Goal: Navigation & Orientation: Find specific page/section

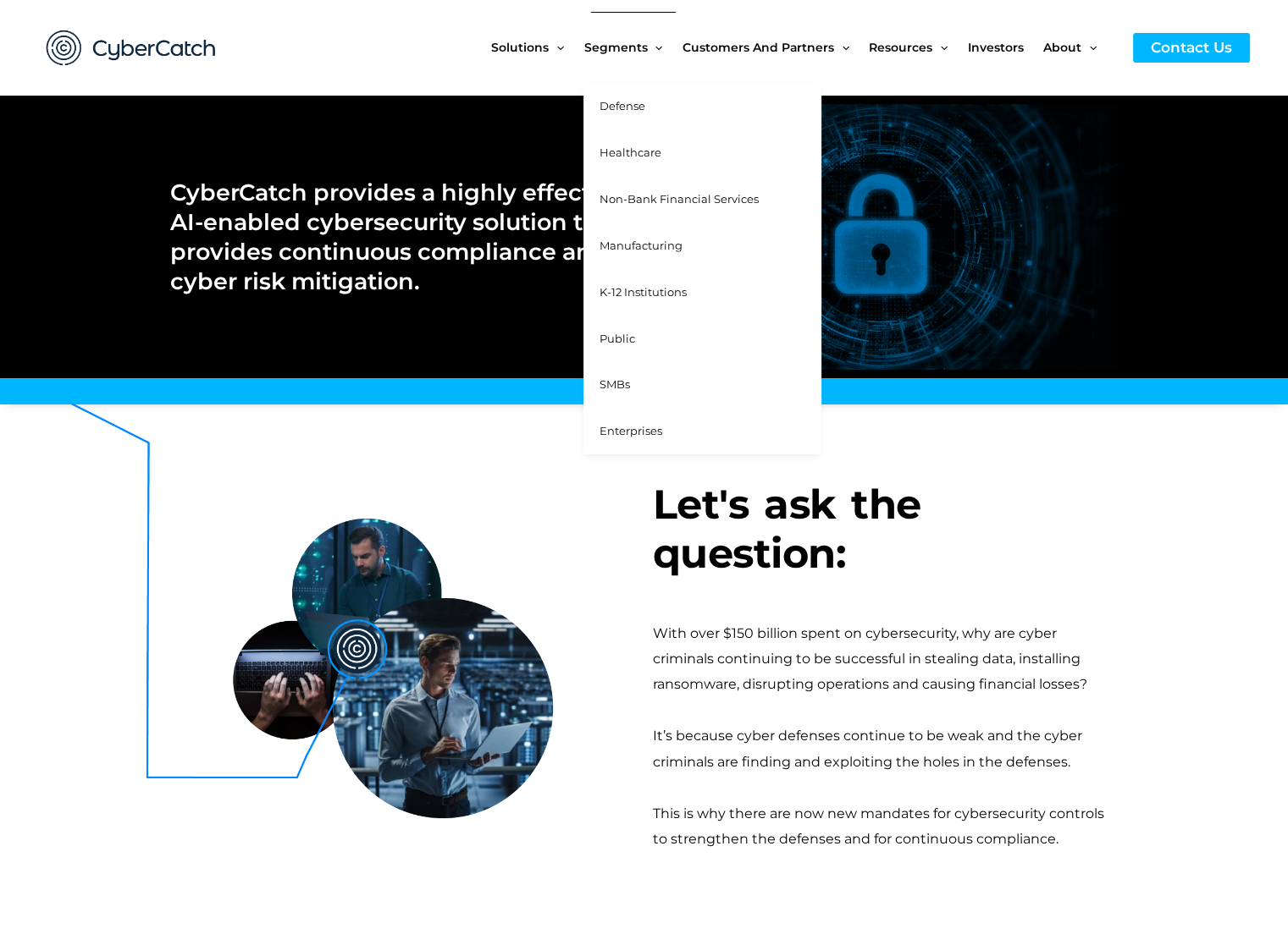
click at [626, 150] on span "Healthcare" at bounding box center [629, 152] width 62 height 14
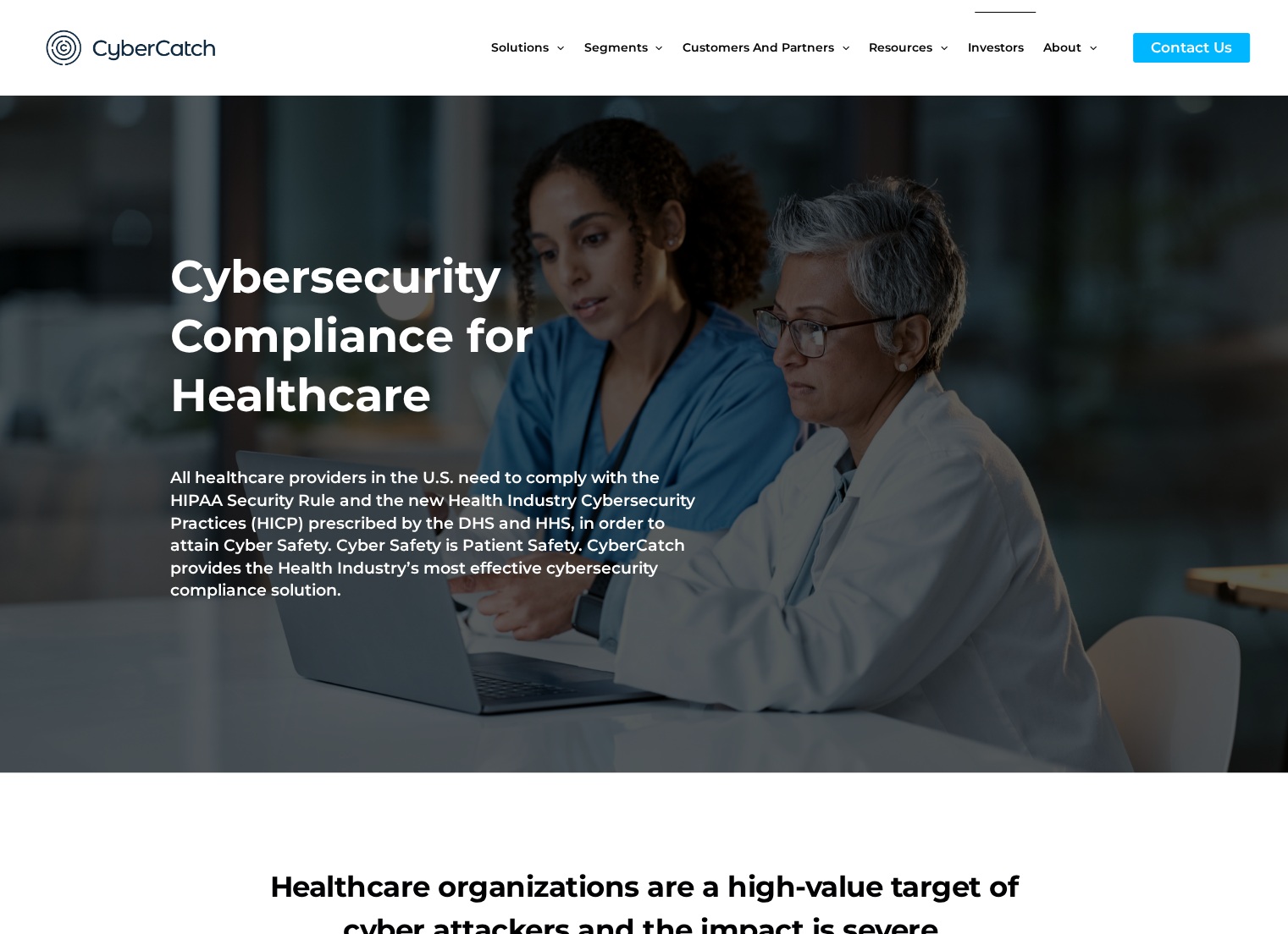
click at [992, 43] on span "Investors" at bounding box center [996, 48] width 56 height 71
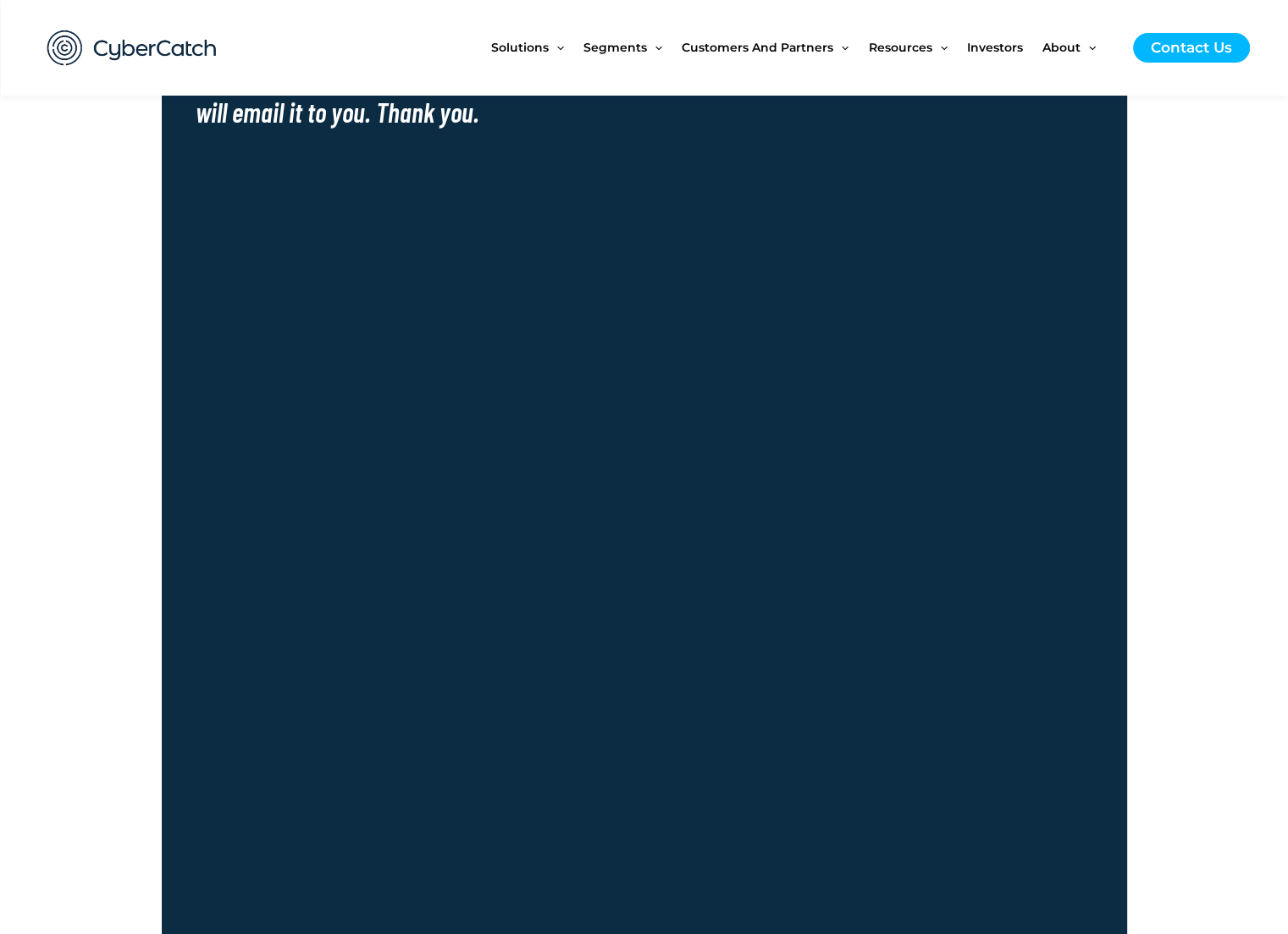
scroll to position [761, 0]
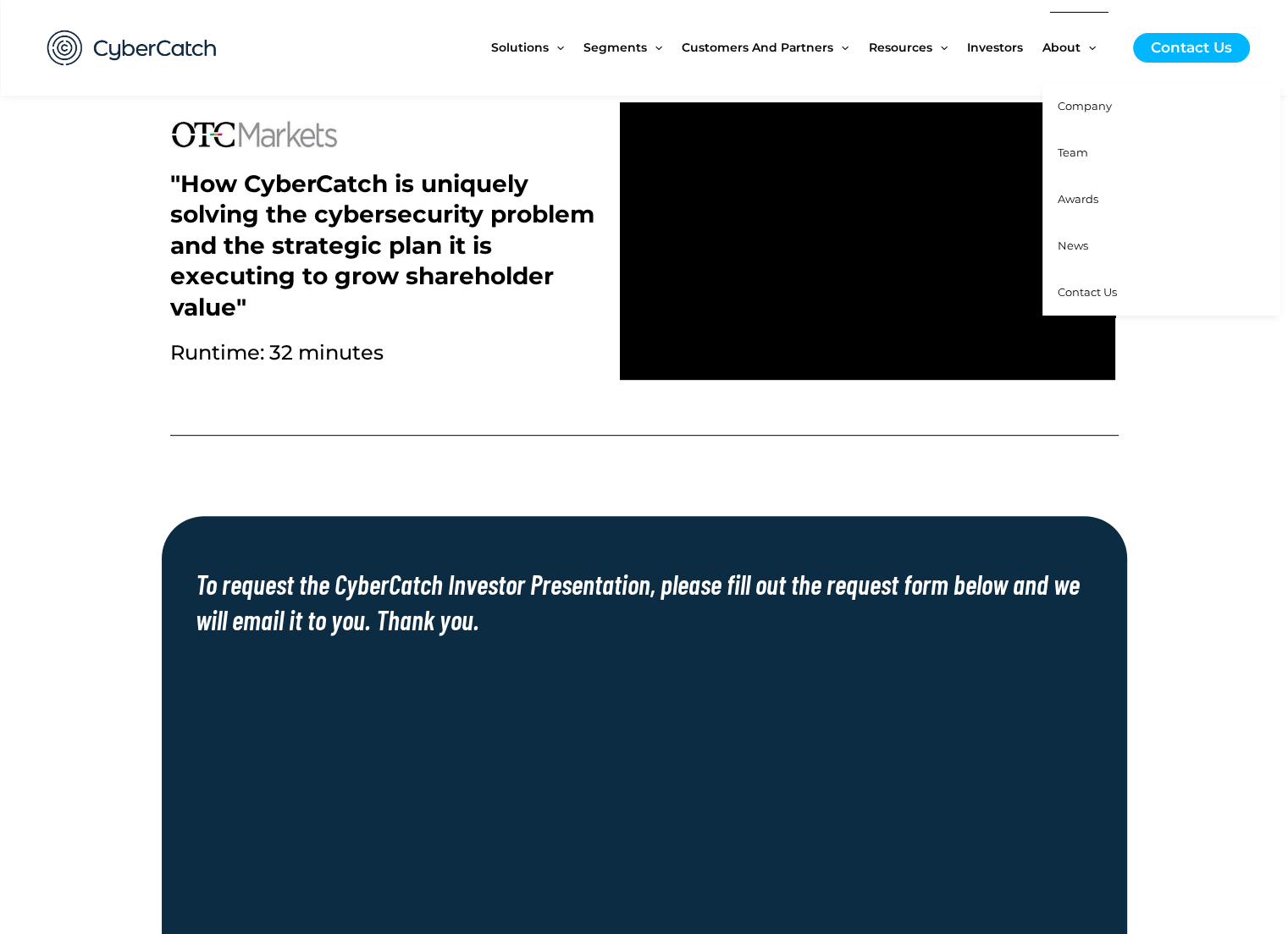
click at [1087, 105] on span "Company" at bounding box center [1085, 105] width 54 height 14
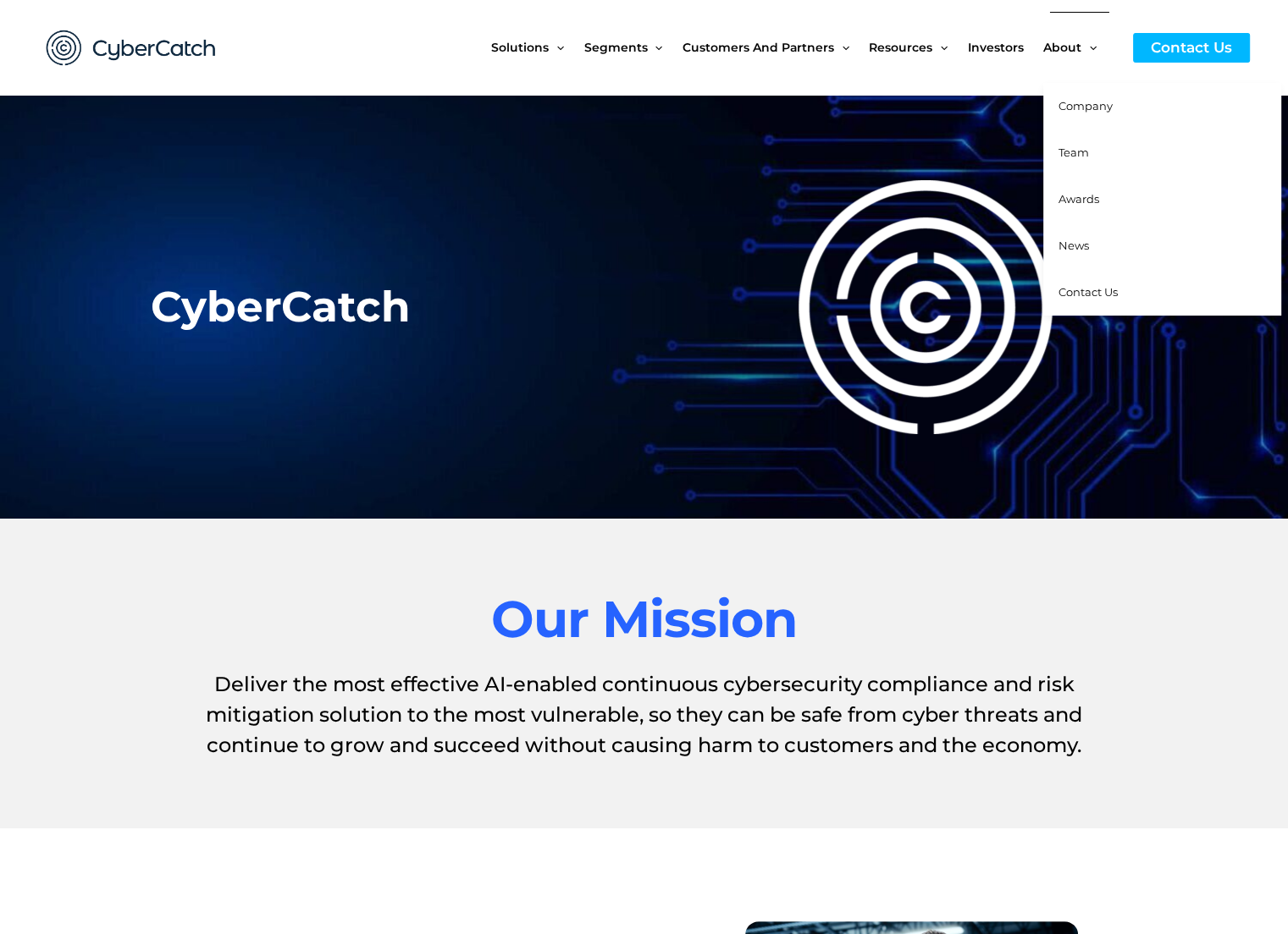
click at [1071, 150] on span "Team" at bounding box center [1073, 152] width 31 height 14
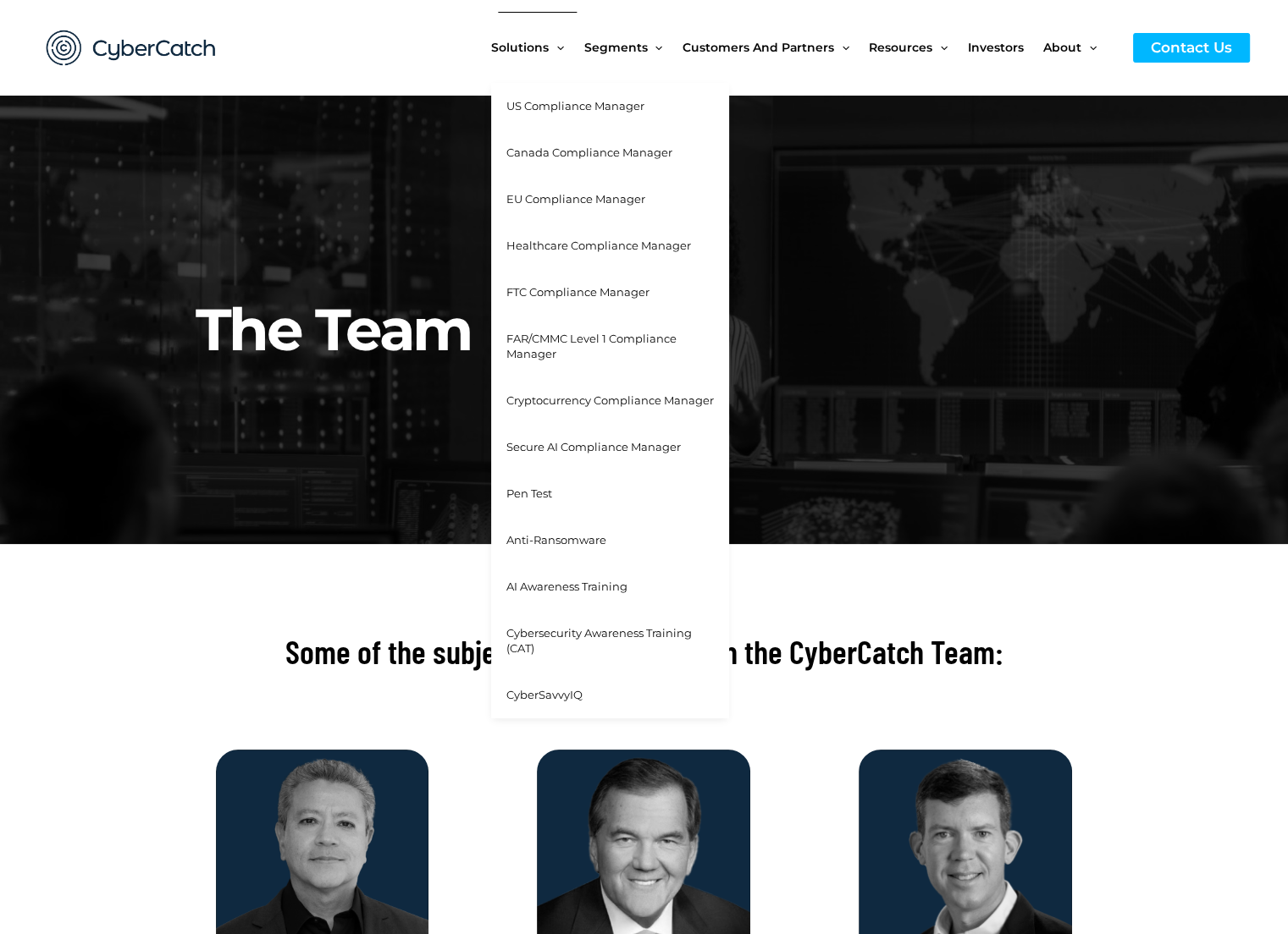
click at [558, 105] on span "US Compliance Manager" at bounding box center [575, 105] width 138 height 14
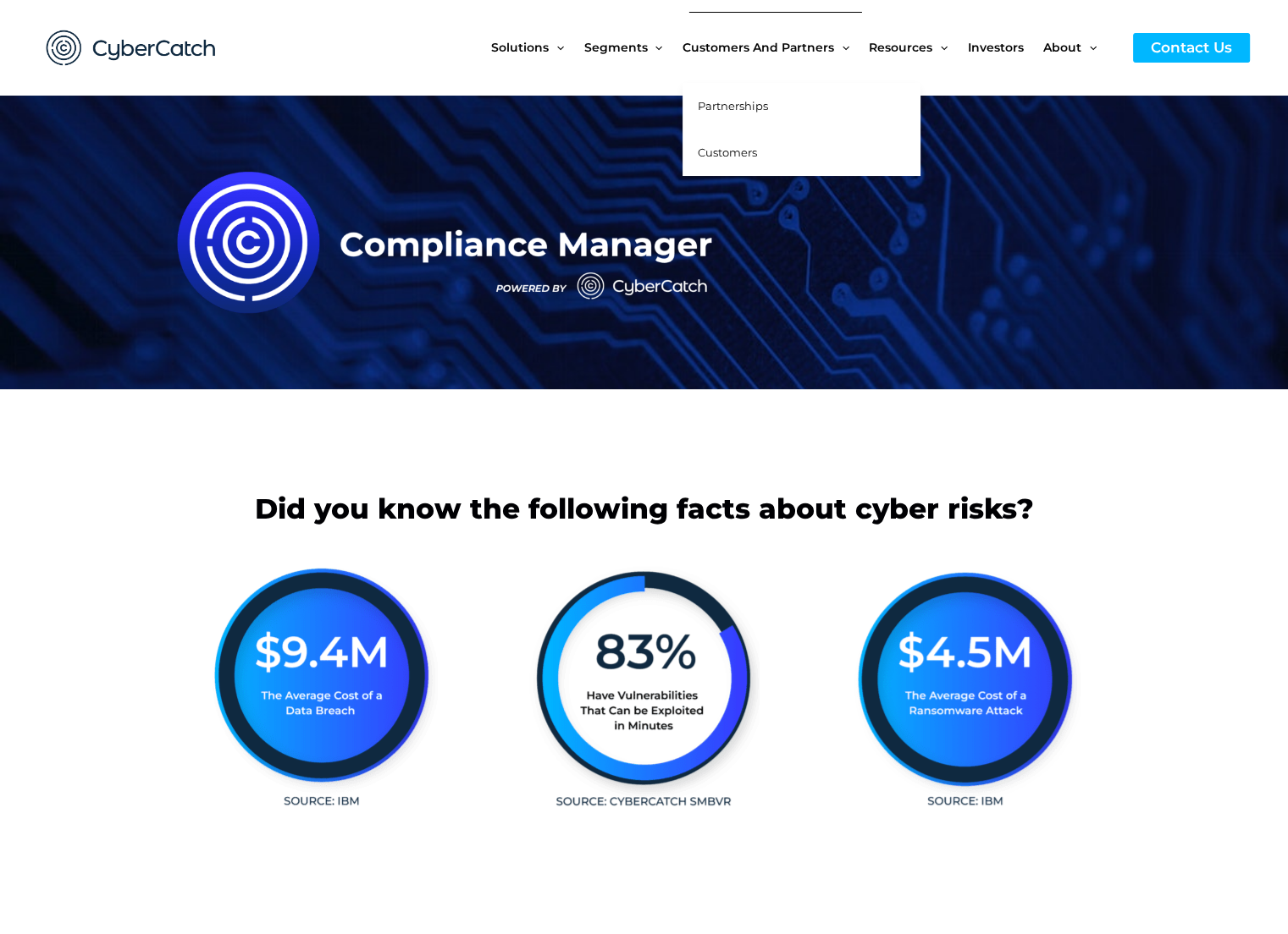
click at [731, 105] on span "Partnerships" at bounding box center [732, 105] width 70 height 14
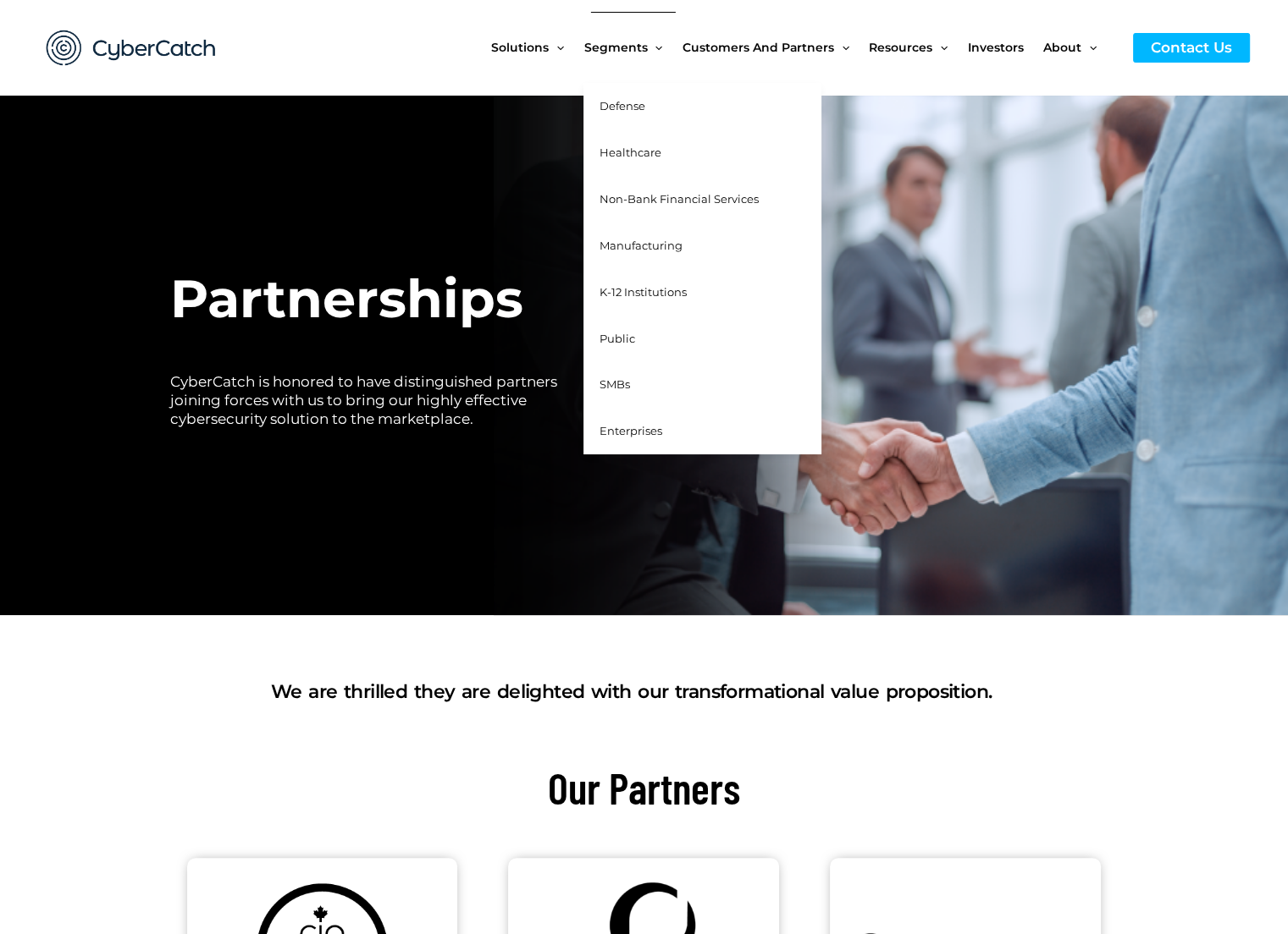
click at [629, 150] on span "Healthcare" at bounding box center [629, 152] width 62 height 14
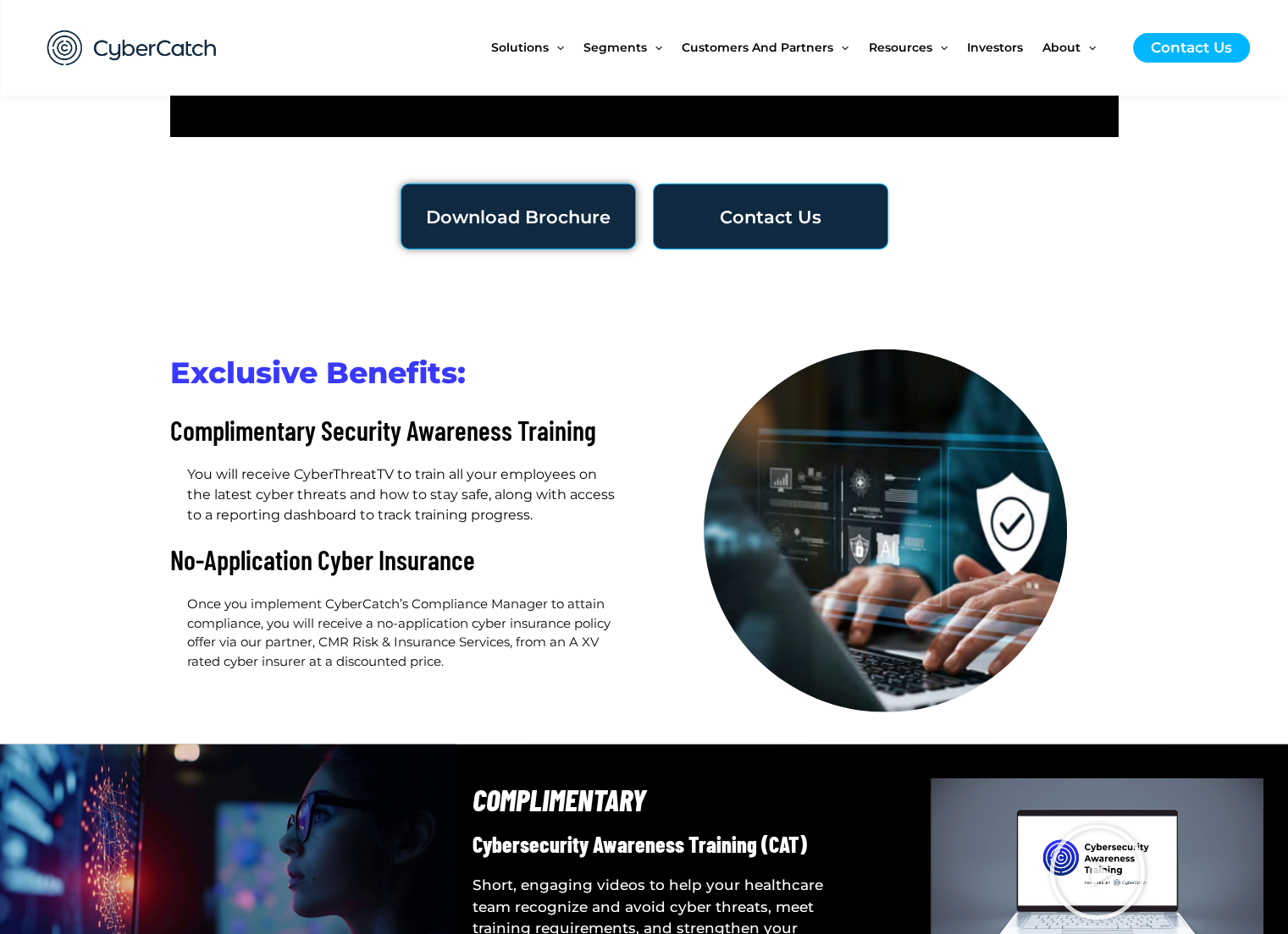
scroll to position [3978, 0]
